Goal: Check status: Check status

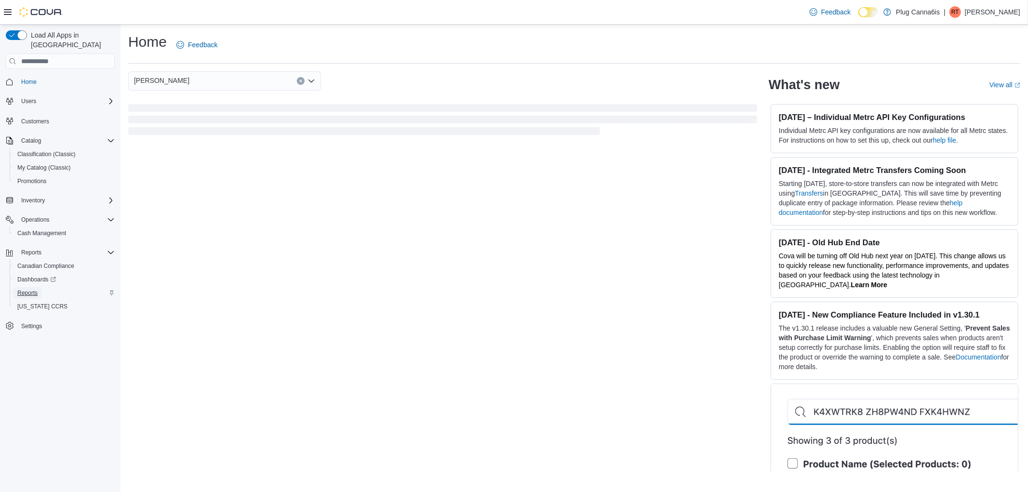
click at [39, 287] on link "Reports" at bounding box center [27, 293] width 28 height 12
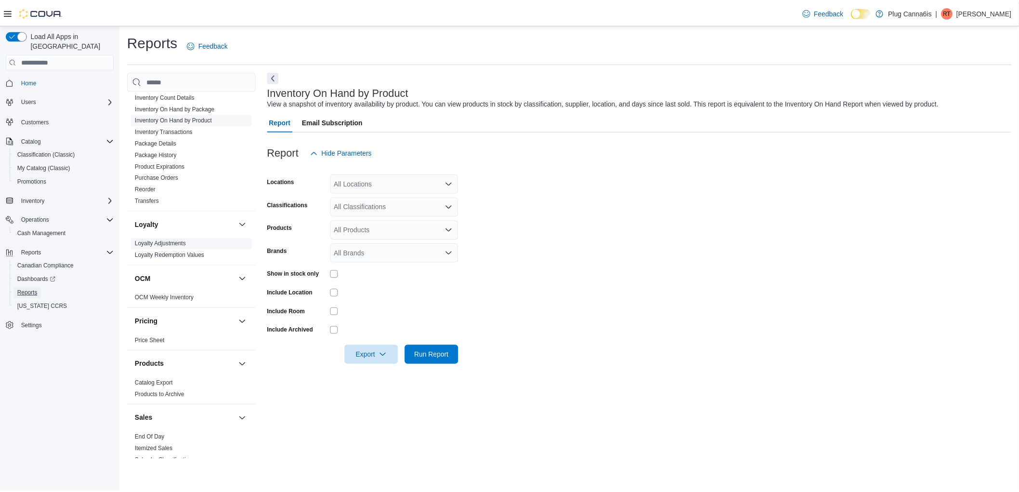
scroll to position [482, 0]
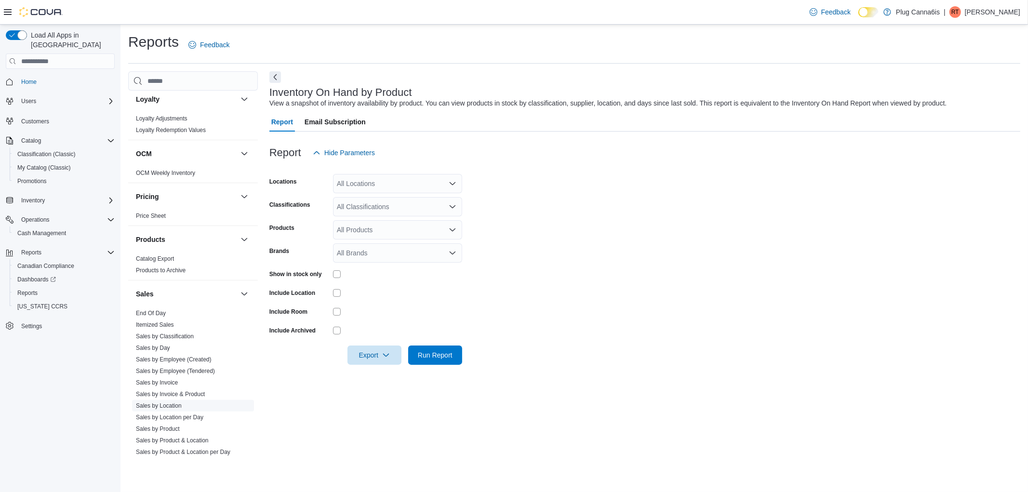
click at [170, 410] on span "Sales by Location" at bounding box center [193, 406] width 122 height 12
click at [176, 405] on link "Sales by Location" at bounding box center [159, 405] width 46 height 7
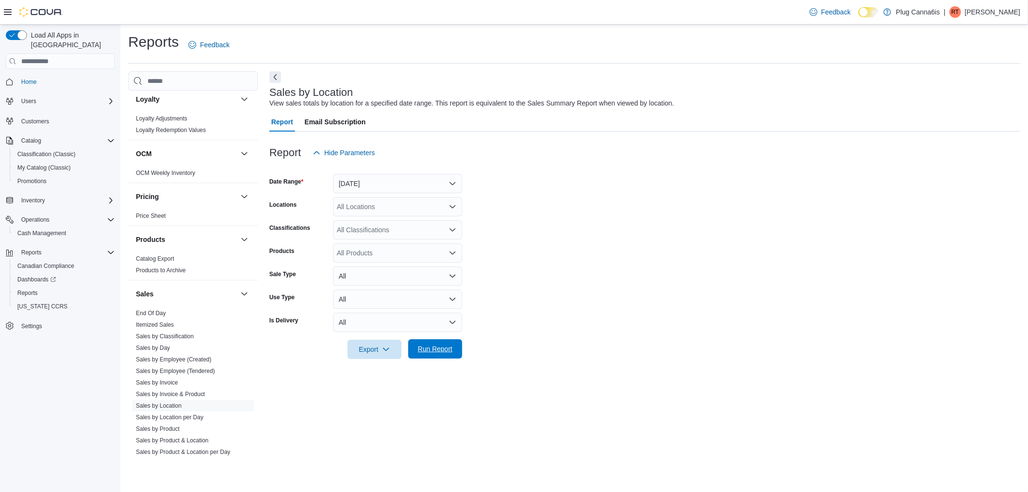
click at [431, 353] on span "Run Report" at bounding box center [435, 349] width 35 height 10
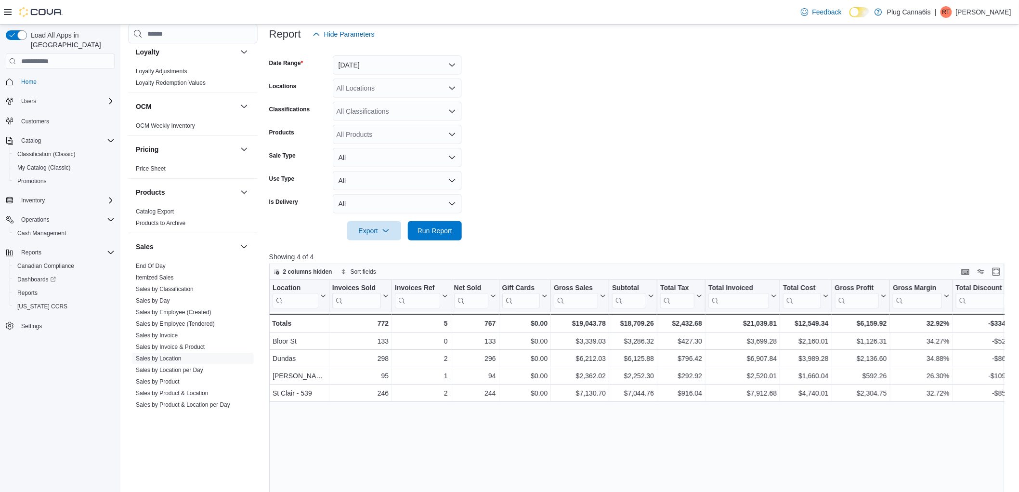
scroll to position [107, 0]
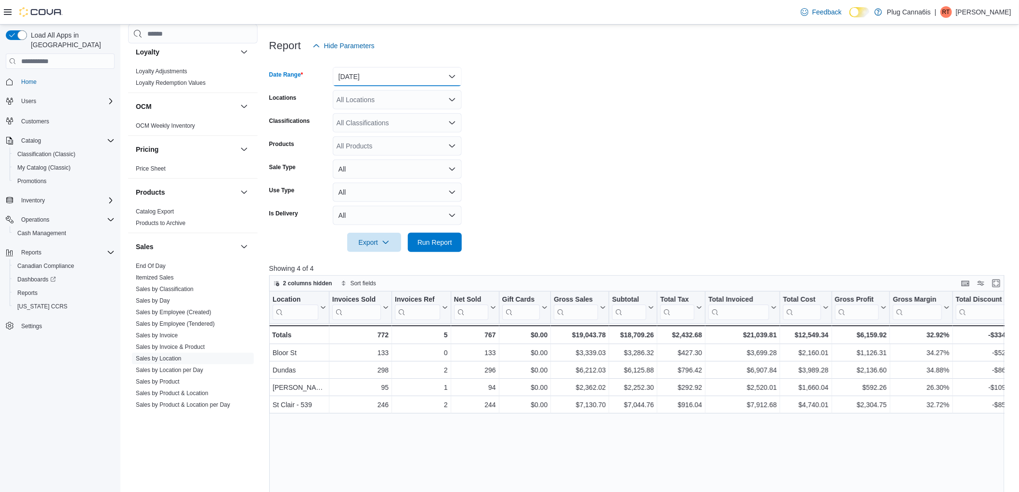
click at [372, 80] on button "Yesterday" at bounding box center [397, 76] width 129 height 19
drag, startPoint x: 352, startPoint y: 115, endPoint x: 445, endPoint y: 127, distance: 94.2
click at [352, 116] on span "Today" at bounding box center [403, 115] width 110 height 12
click at [437, 238] on span "Run Report" at bounding box center [435, 242] width 35 height 10
